Goal: Transaction & Acquisition: Purchase product/service

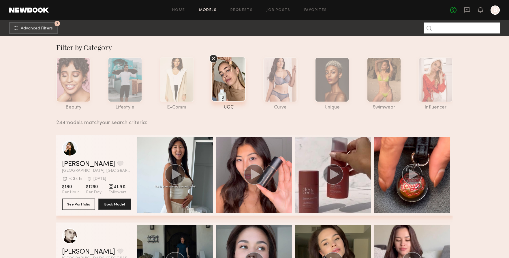
click at [447, 28] on input at bounding box center [462, 28] width 76 height 11
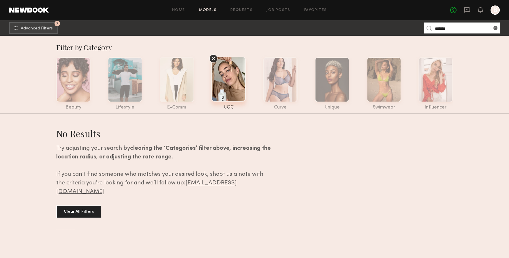
type input "*******"
click at [213, 60] on icon at bounding box center [213, 58] width 3 height 3
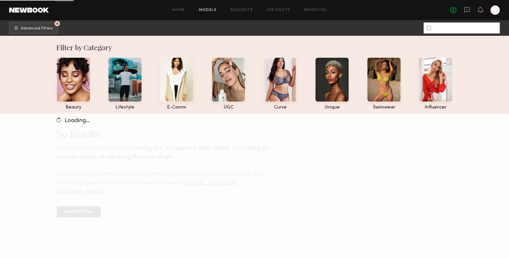
click at [444, 29] on input at bounding box center [462, 28] width 76 height 11
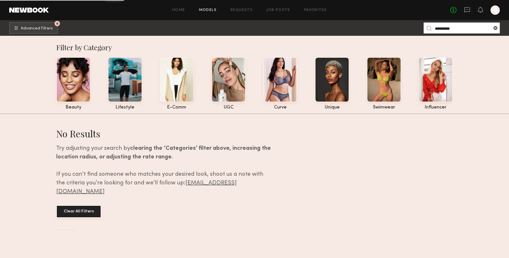
type input "*********"
click at [86, 205] on button "Clear All Filters" at bounding box center [78, 211] width 45 height 13
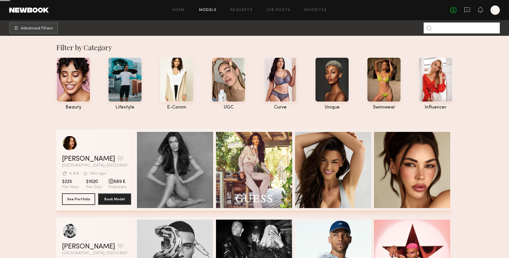
click at [439, 28] on input at bounding box center [462, 28] width 76 height 11
type input "*"
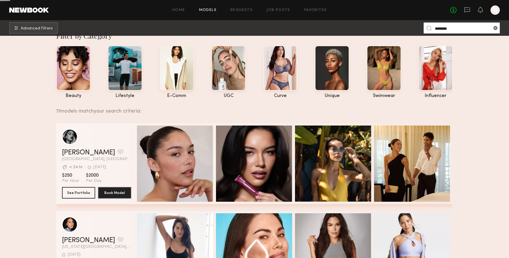
scroll to position [12, 0]
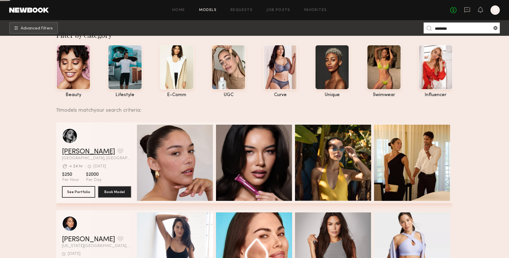
type input "*******"
click at [77, 151] on link "[PERSON_NAME]" at bounding box center [88, 151] width 53 height 7
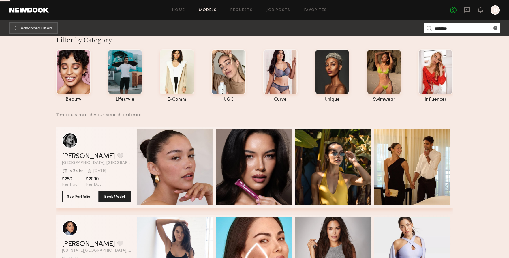
scroll to position [0, 0]
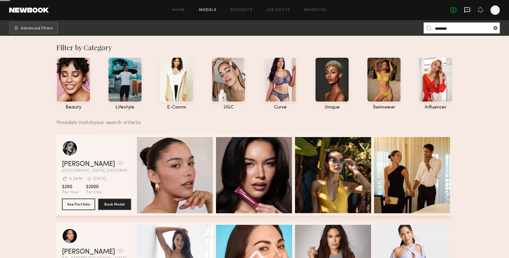
click at [467, 8] on icon at bounding box center [467, 10] width 6 height 6
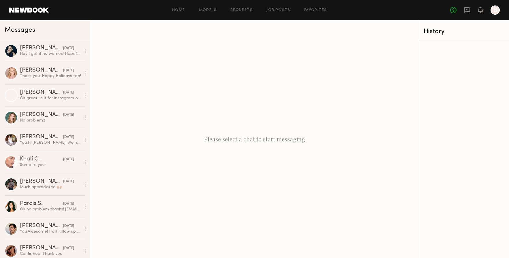
scroll to position [735, 0]
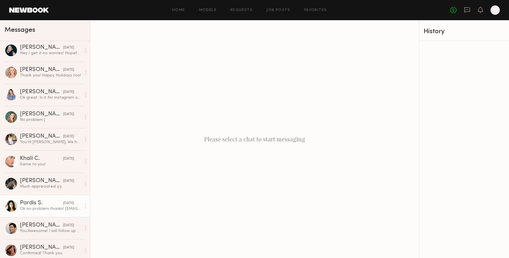
click at [37, 209] on div "Ok no problem thanks! [EMAIL_ADDRESS][DOMAIN_NAME]" at bounding box center [50, 208] width 61 height 5
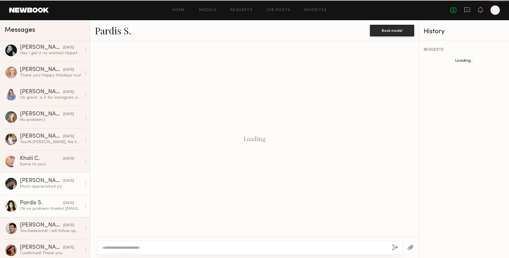
scroll to position [619, 0]
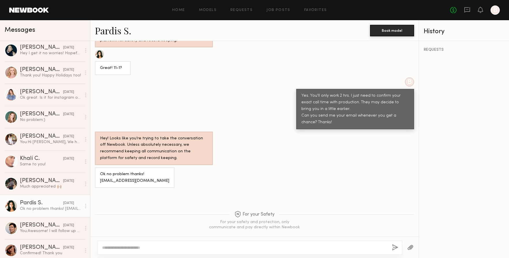
click at [113, 27] on link "Pardis S." at bounding box center [113, 30] width 36 height 12
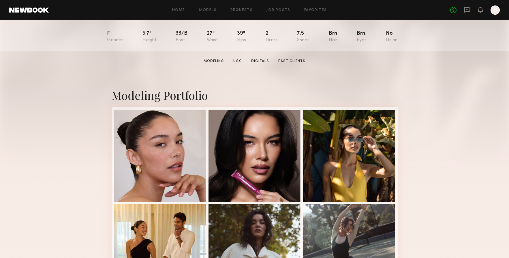
scroll to position [62, 0]
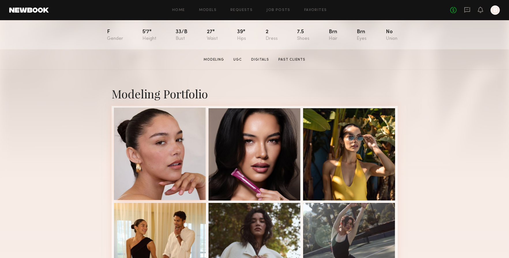
click at [160, 137] on div at bounding box center [160, 154] width 92 height 92
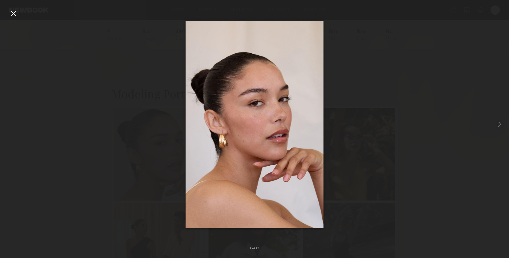
click at [12, 14] on div at bounding box center [13, 13] width 9 height 9
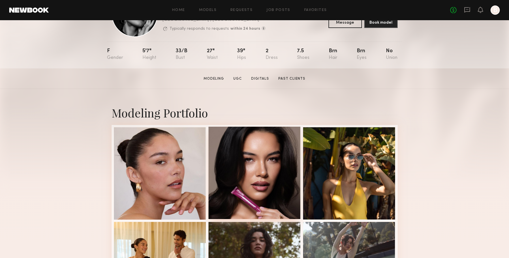
scroll to position [41, 0]
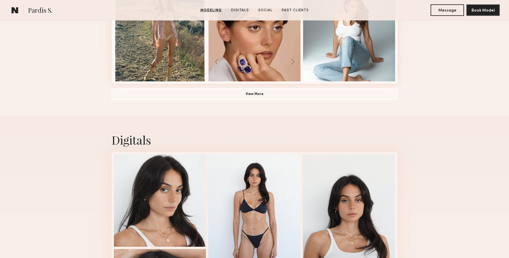
scroll to position [630, 0]
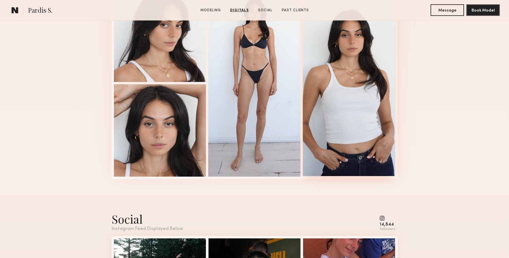
click at [349, 122] on div at bounding box center [349, 82] width 92 height 187
